Goal: Transaction & Acquisition: Purchase product/service

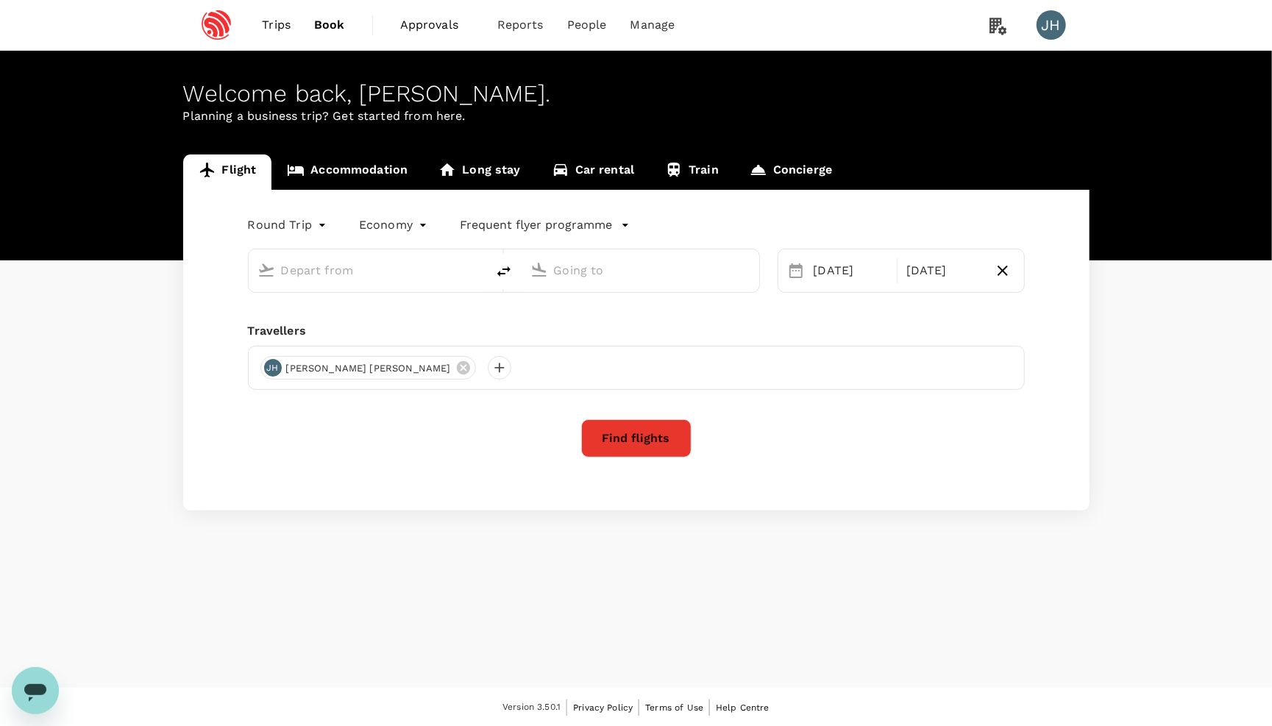
type input "Singapore Changi (SIN)"
type input "[GEOGRAPHIC_DATA], [GEOGRAPHIC_DATA] (any)"
type input "Singapore Changi (SIN)"
type input "[GEOGRAPHIC_DATA], [GEOGRAPHIC_DATA] (any)"
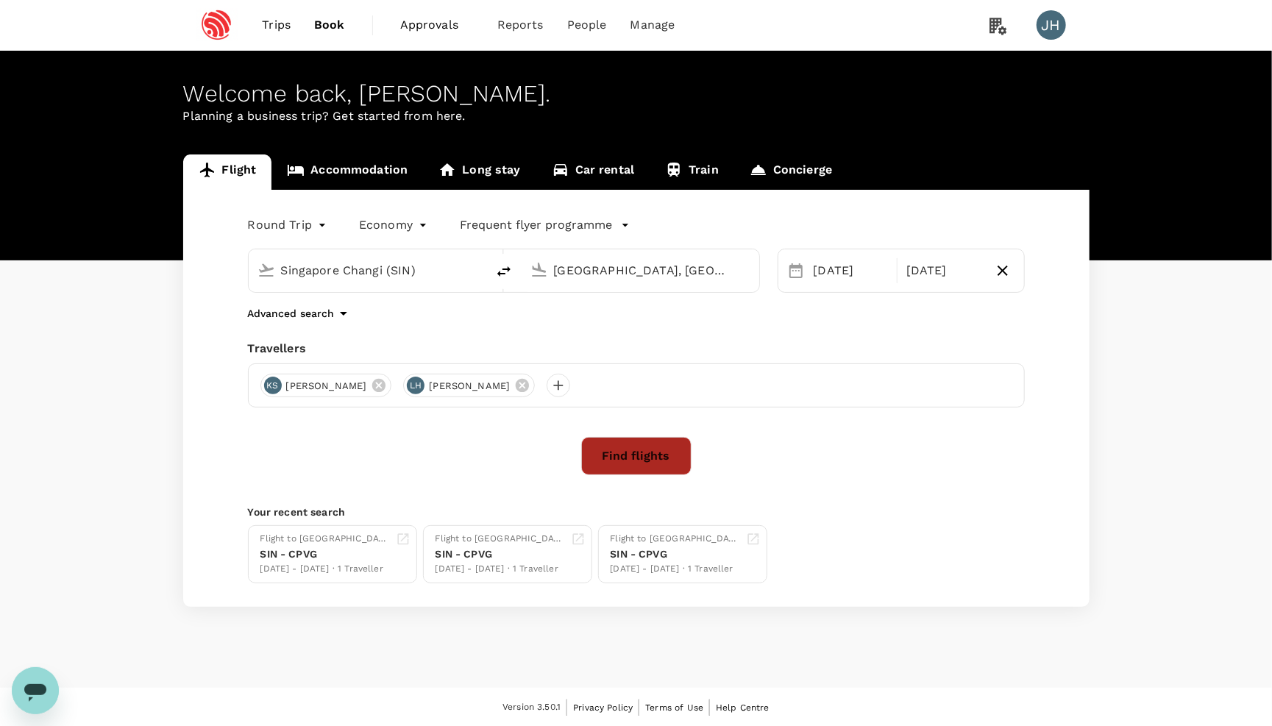
click at [611, 453] on button "Find flights" at bounding box center [636, 456] width 110 height 38
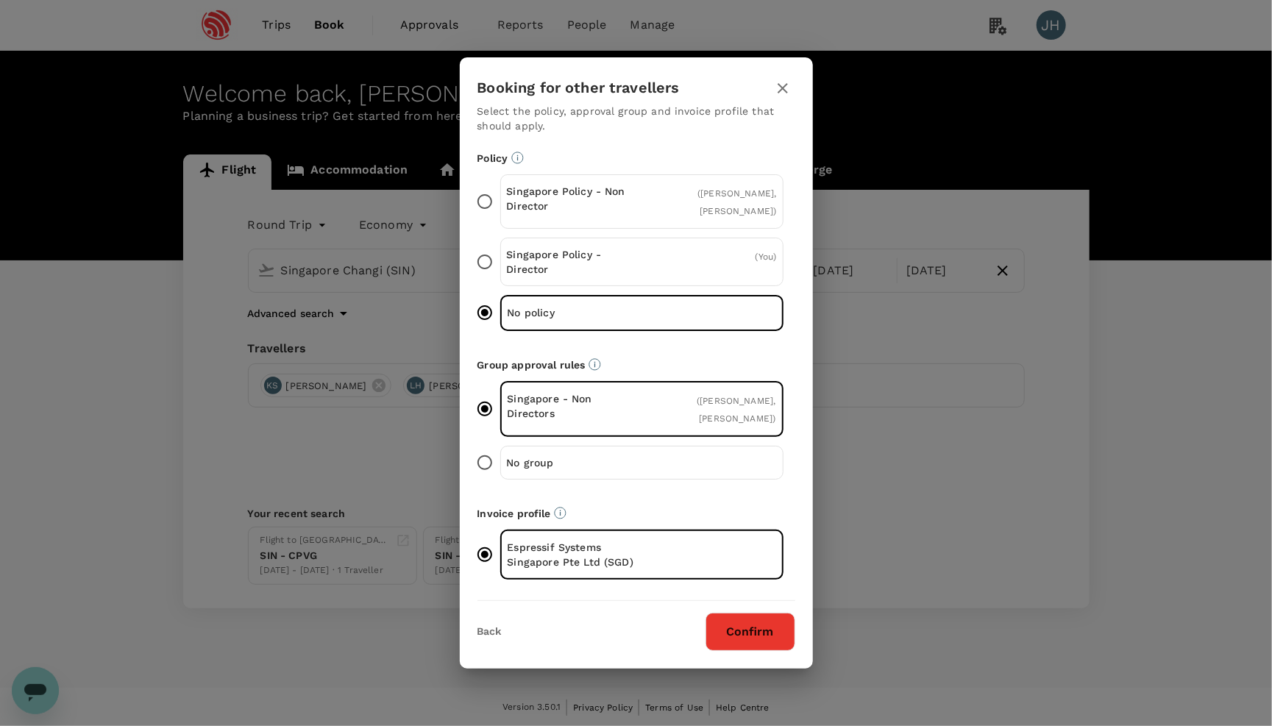
click at [735, 623] on button "Confirm" at bounding box center [751, 632] width 90 height 38
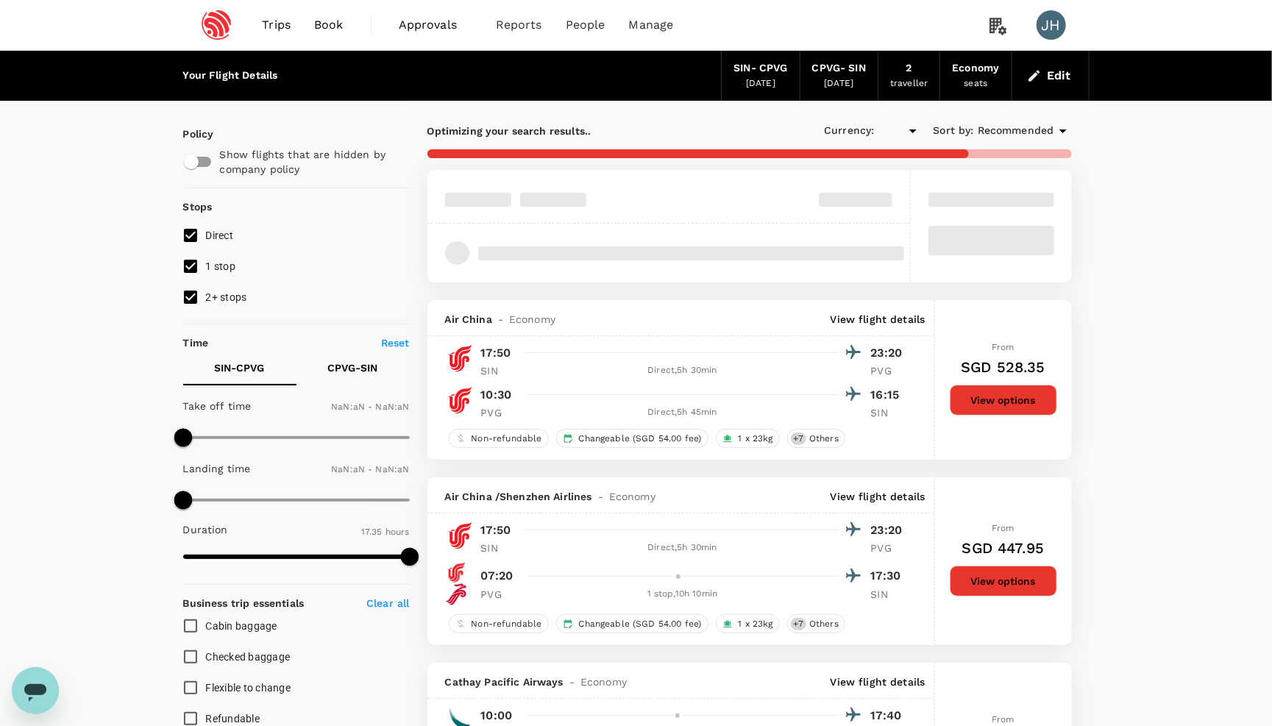
type input "SGD"
type input "1440"
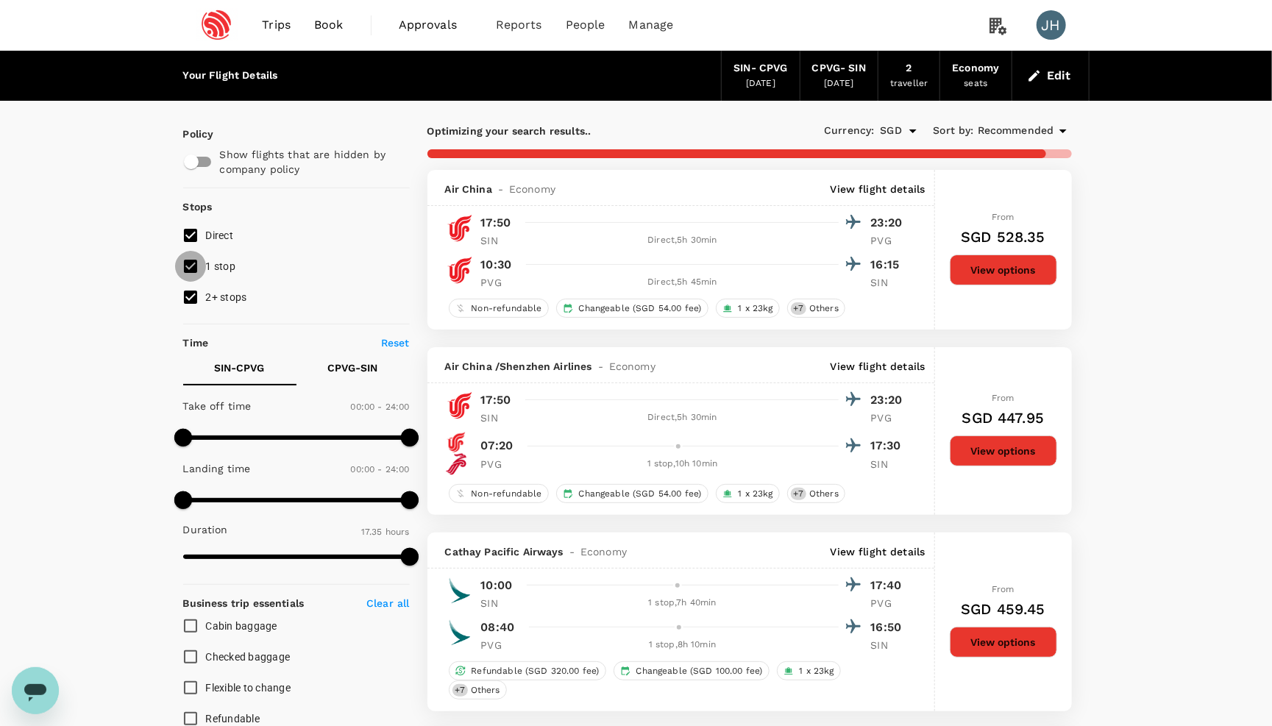
click at [195, 274] on input "1 stop" at bounding box center [190, 266] width 31 height 31
checkbox input "false"
click at [195, 297] on input "2+ stops" at bounding box center [190, 297] width 31 height 31
checkbox input "false"
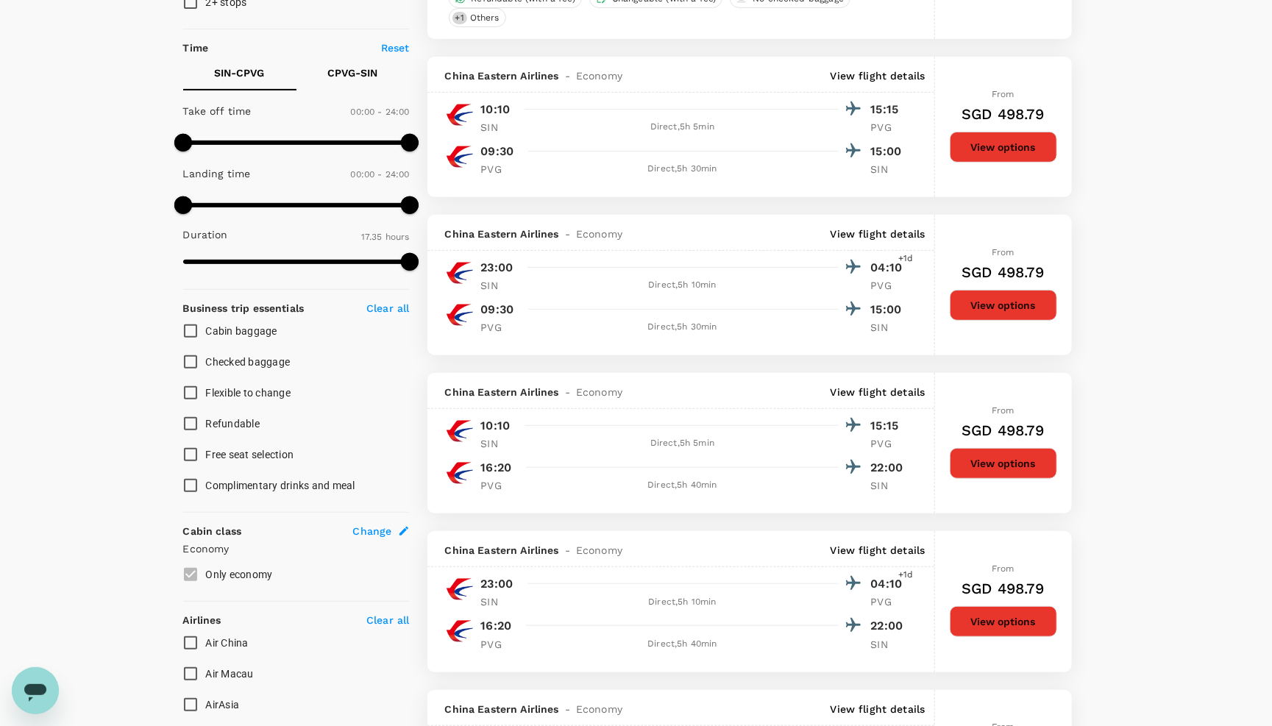
scroll to position [302, 0]
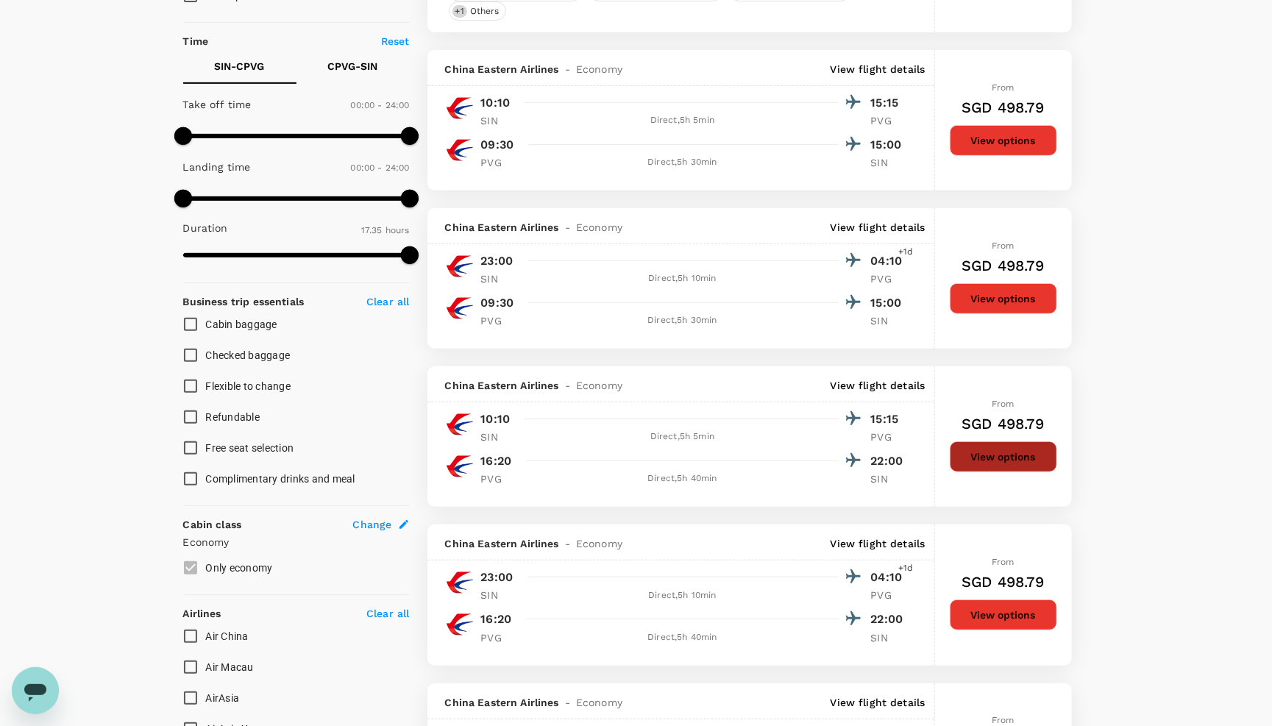
click at [954, 472] on button "View options" at bounding box center [1003, 457] width 107 height 31
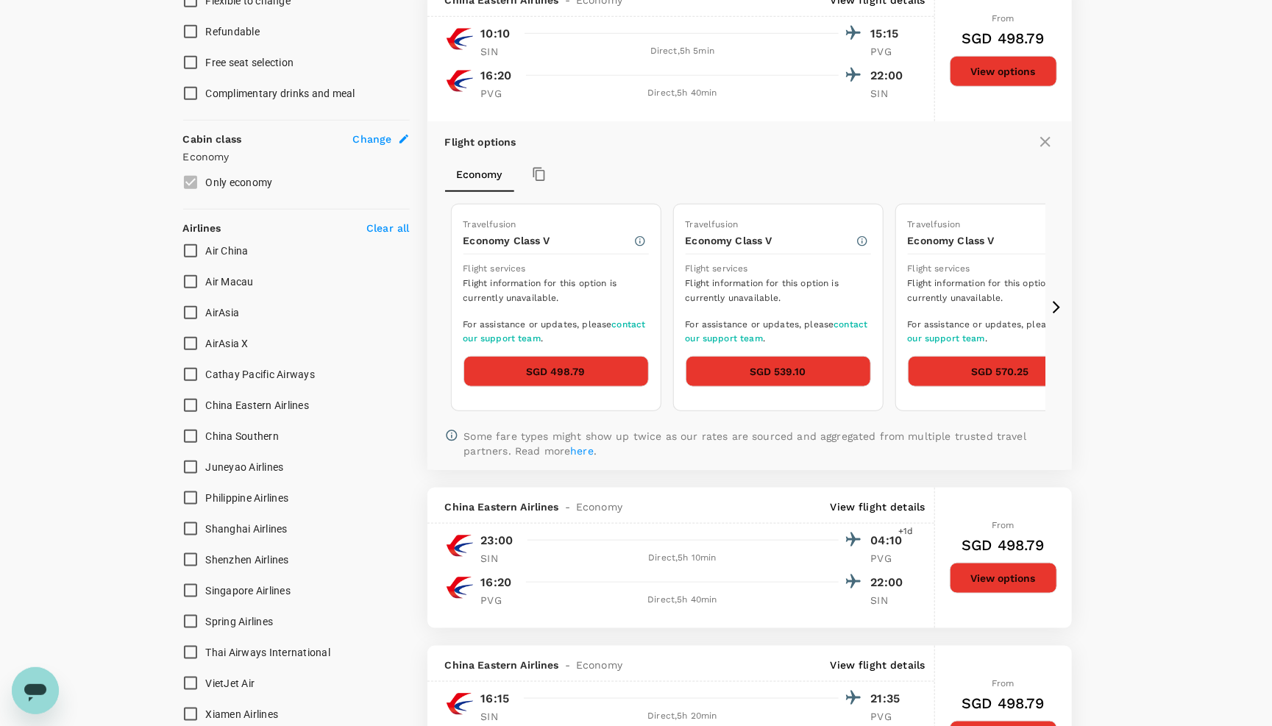
scroll to position [690, 0]
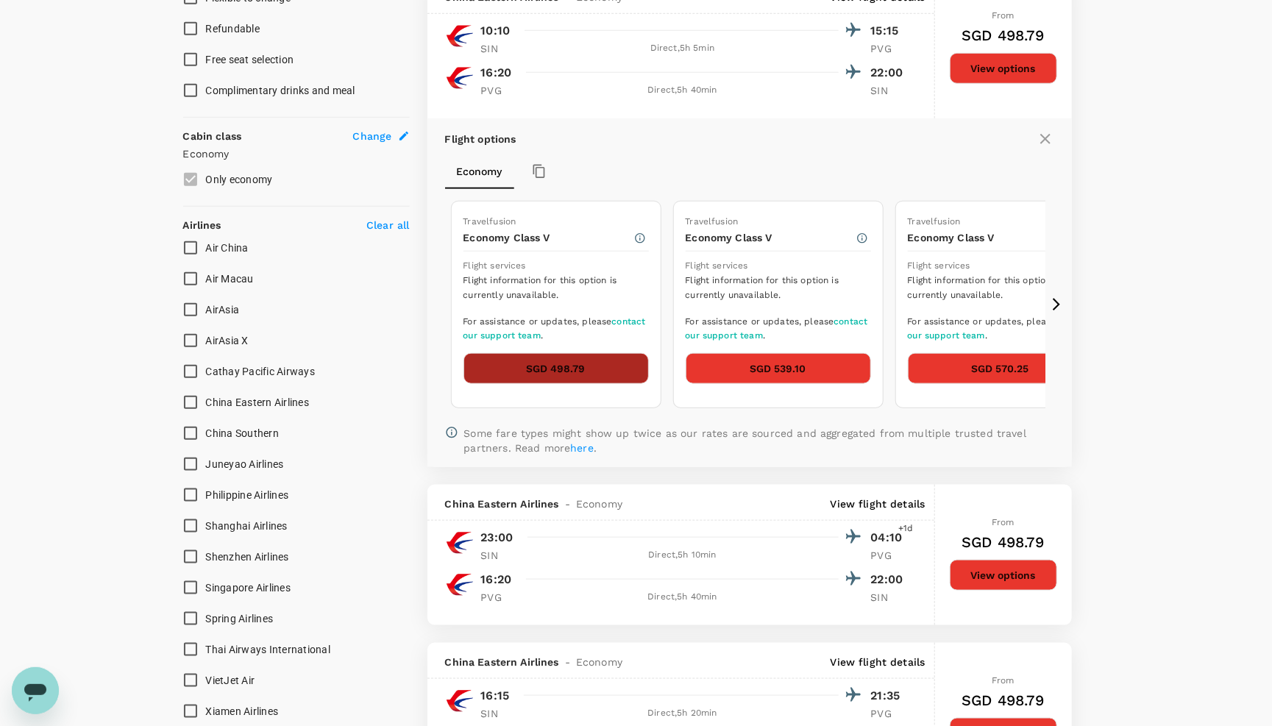
click at [594, 384] on button "SGD 498.79" at bounding box center [556, 368] width 185 height 31
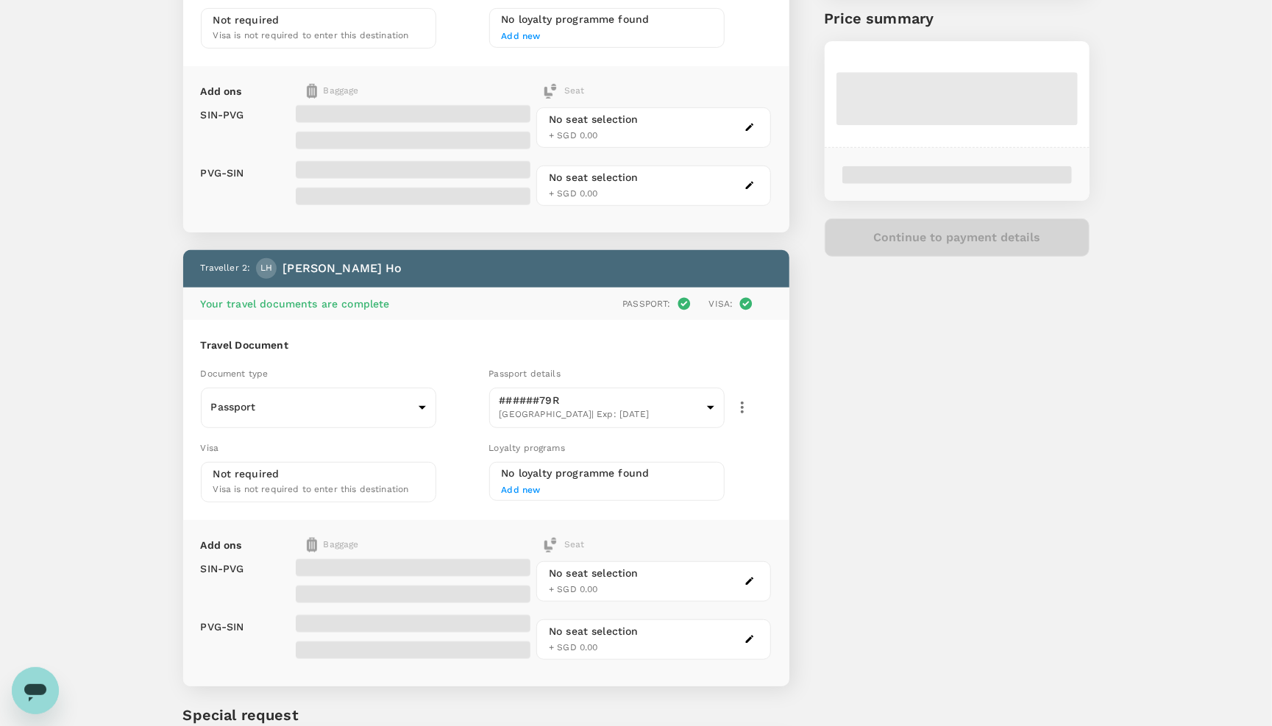
scroll to position [290, 0]
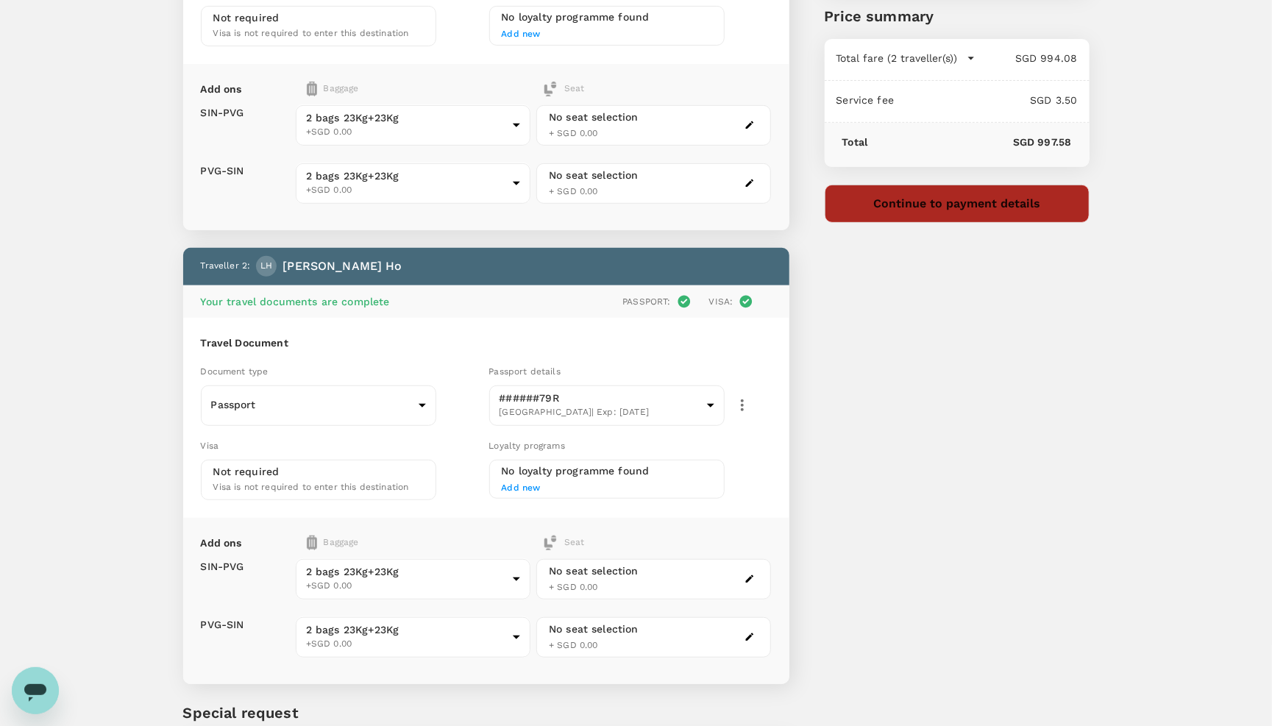
click at [924, 211] on button "Continue to payment details" at bounding box center [957, 204] width 265 height 38
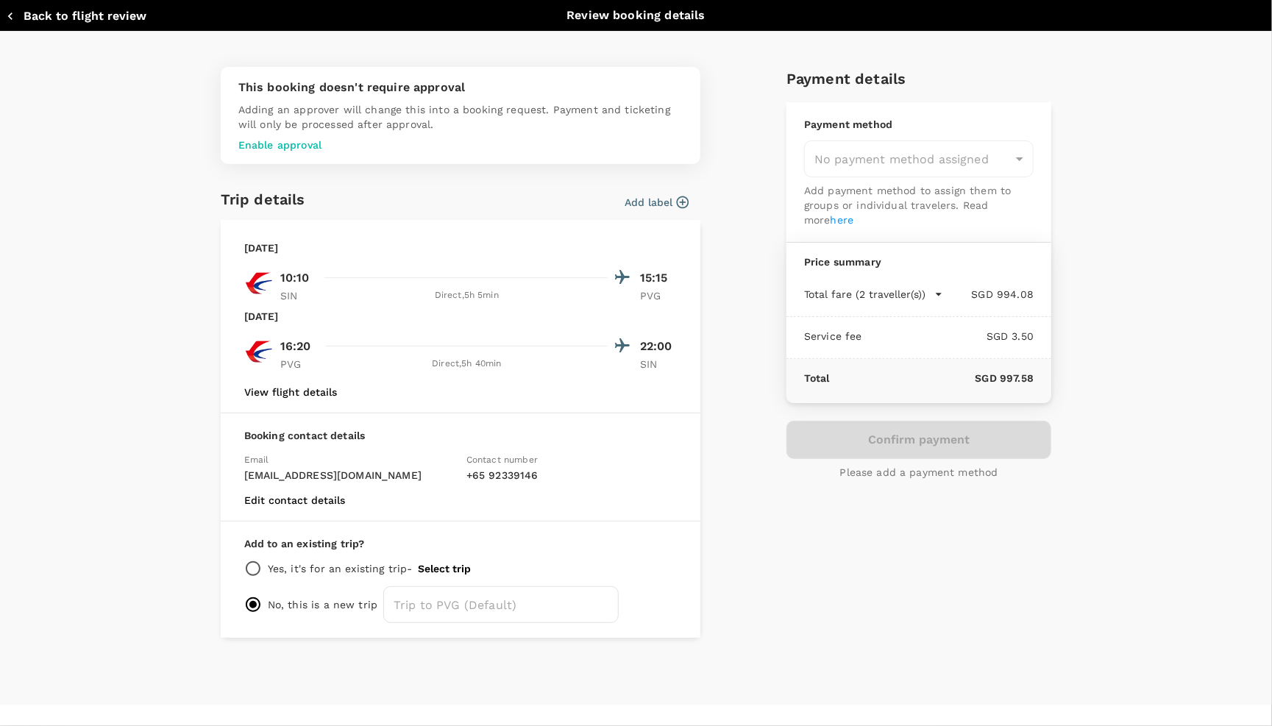
type input "9c4236b1-475f-422d-9c09-8433c73e6af8"
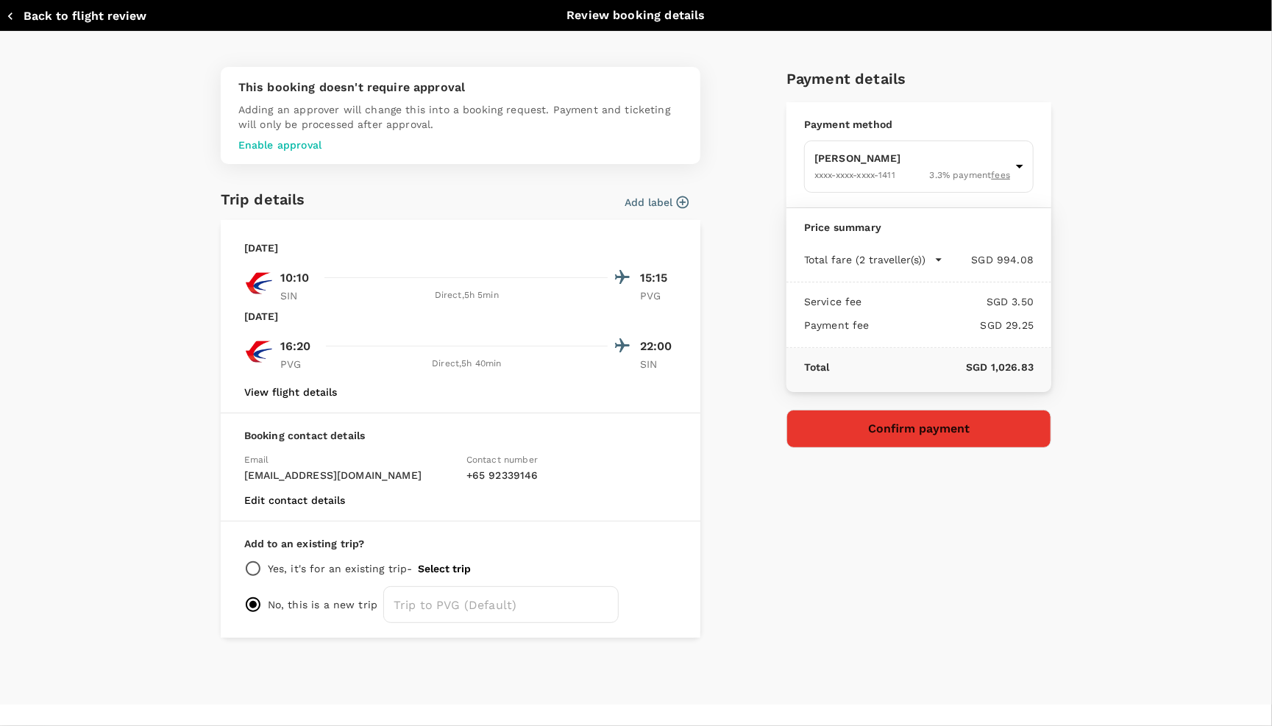
click at [849, 463] on div "Payment details Payment method [PERSON_NAME] XXXX-XXXX-XXXX-1411 3.3 % payment …" at bounding box center [913, 346] width 277 height 583
click at [846, 440] on button "Confirm payment" at bounding box center [919, 429] width 265 height 38
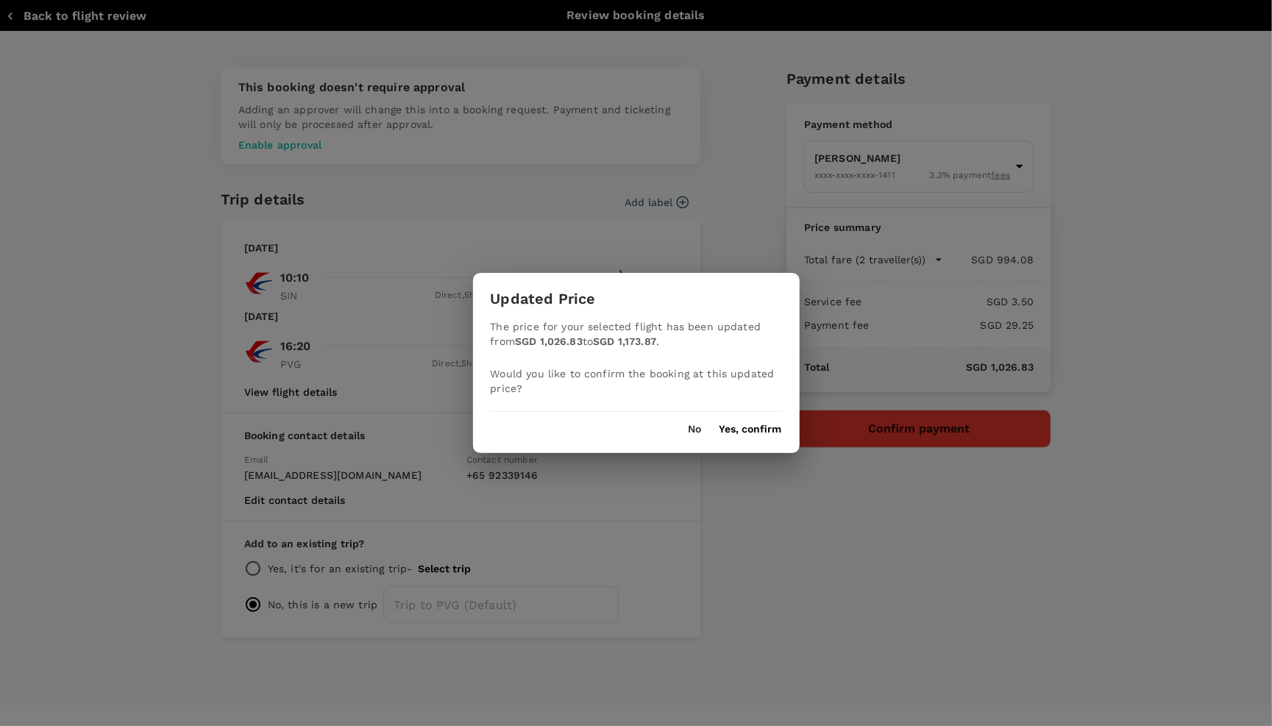
click at [766, 424] on button "Yes, confirm" at bounding box center [751, 430] width 63 height 12
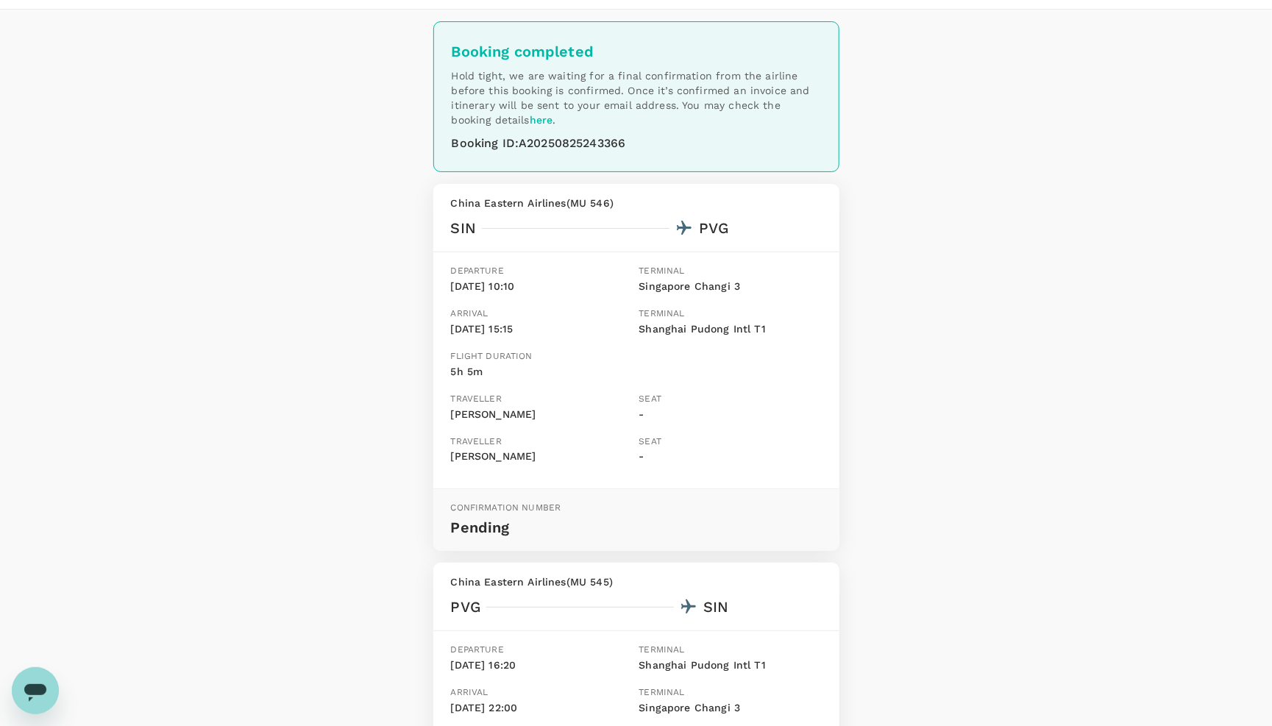
scroll to position [45, 0]
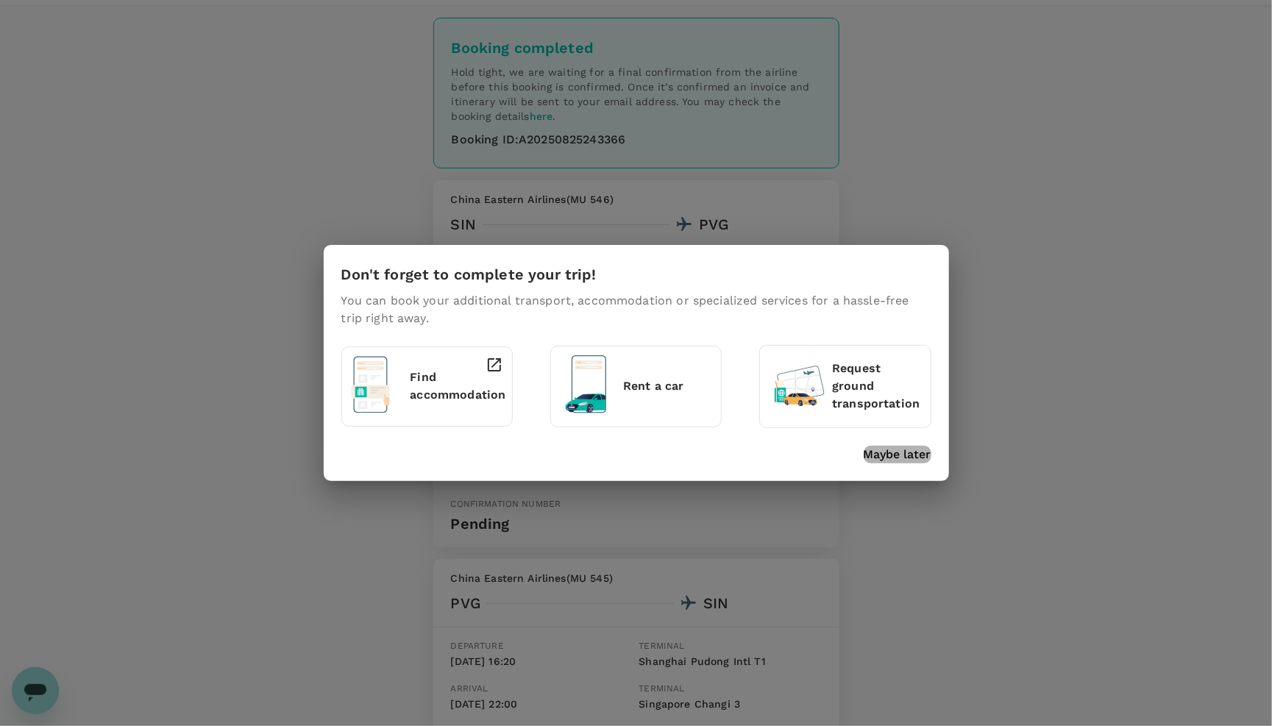
click at [906, 450] on p "Maybe later" at bounding box center [898, 455] width 68 height 18
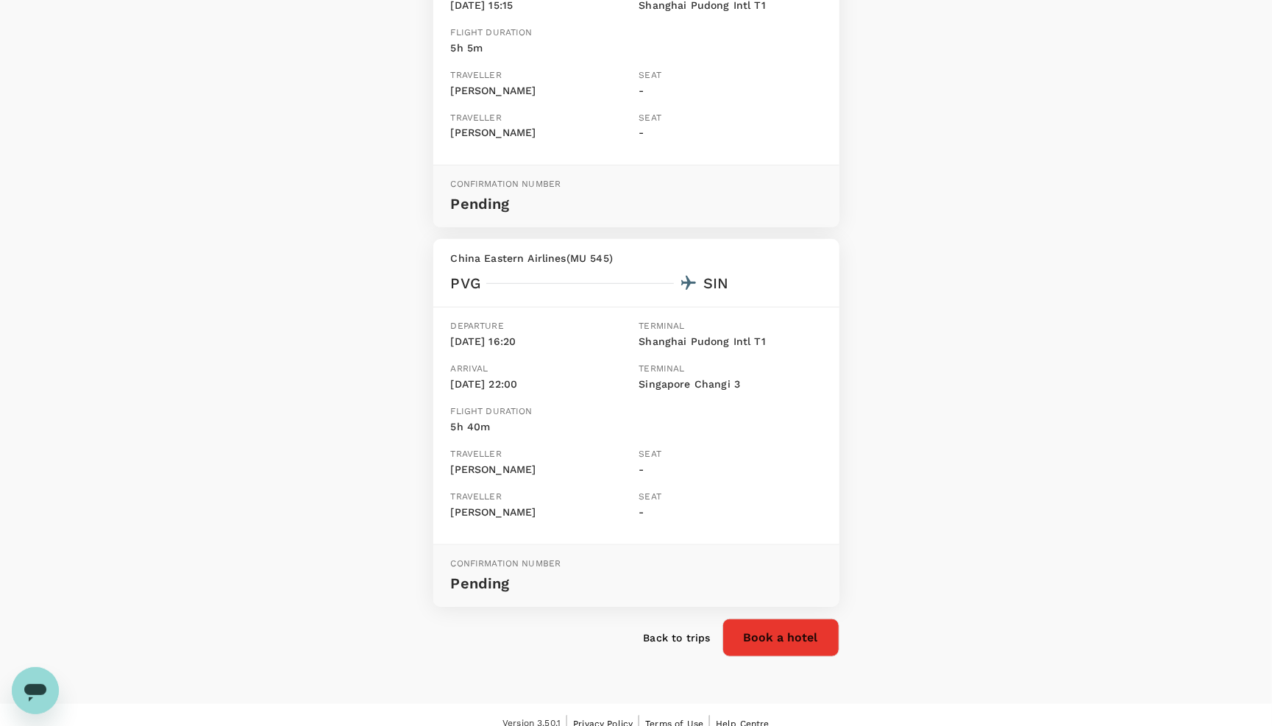
scroll to position [364, 0]
